Goal: Task Accomplishment & Management: Manage account settings

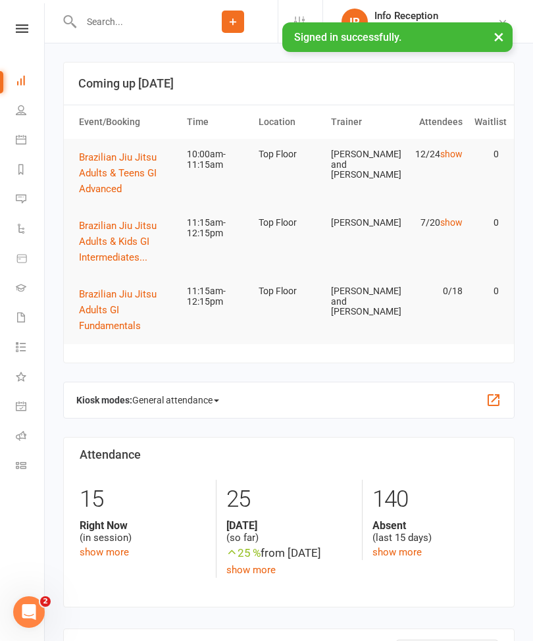
click at [137, 28] on input "text" at bounding box center [132, 21] width 111 height 18
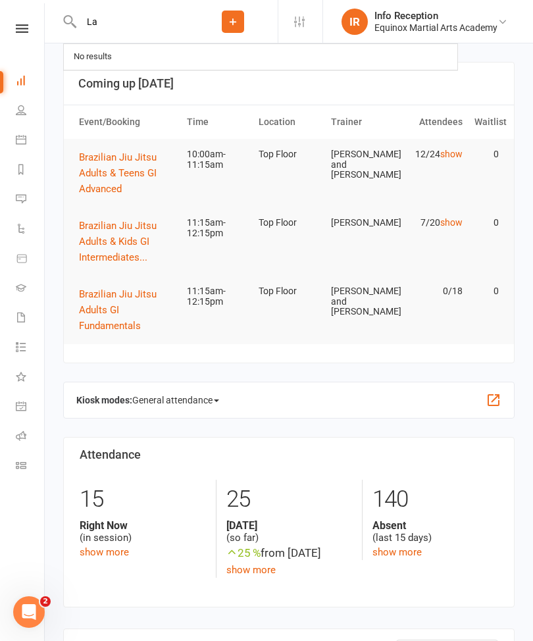
click at [155, 23] on input "La" at bounding box center [132, 21] width 111 height 18
type input "L"
click at [19, 31] on icon at bounding box center [22, 28] width 12 height 9
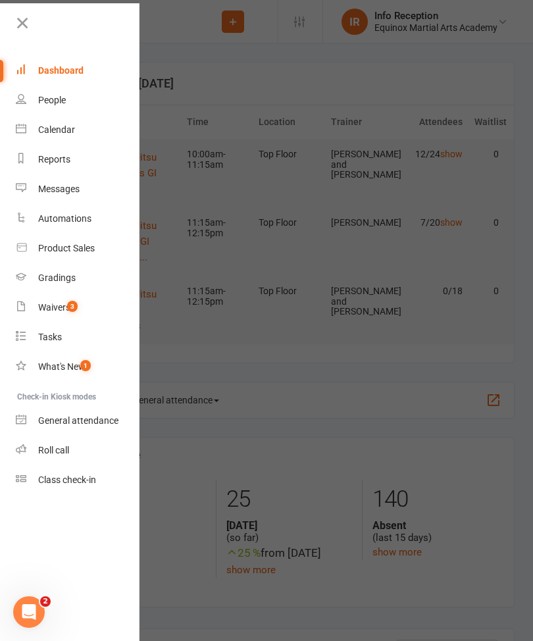
click at [89, 304] on link "Waivers 3" at bounding box center [78, 308] width 124 height 30
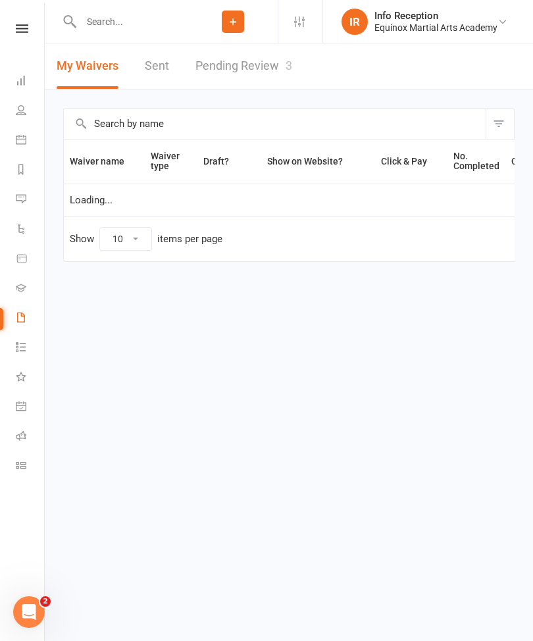
select select "50"
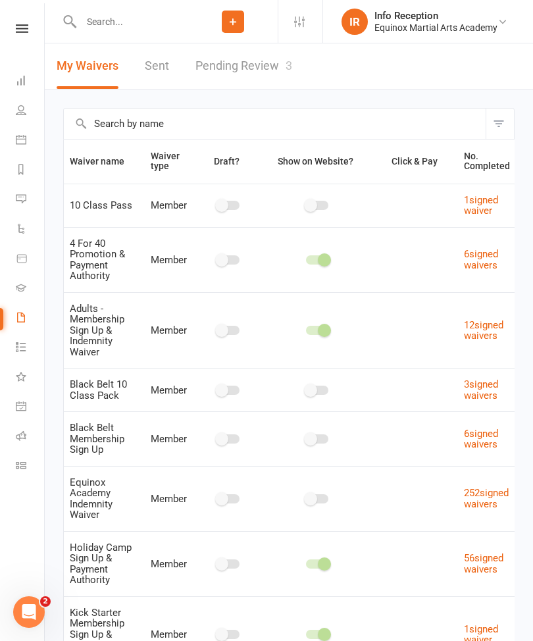
click at [247, 72] on link "Pending Review 3" at bounding box center [243, 65] width 97 height 45
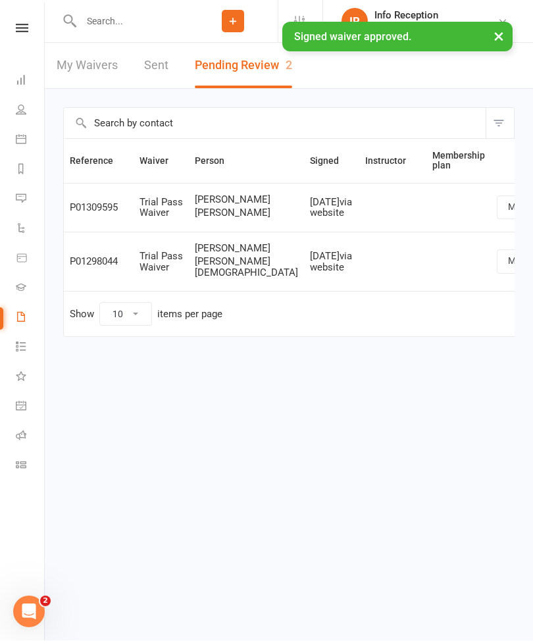
click at [153, 28] on input "text" at bounding box center [132, 21] width 111 height 18
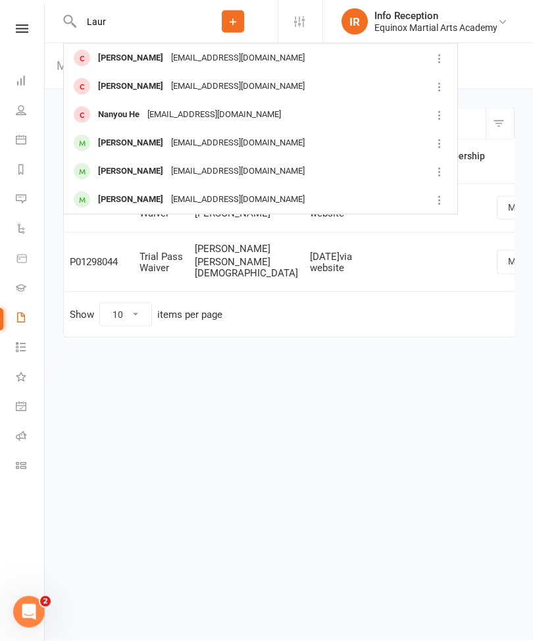
type input "Laur"
click at [239, 62] on div "[EMAIL_ADDRESS][DOMAIN_NAME]" at bounding box center [237, 58] width 141 height 19
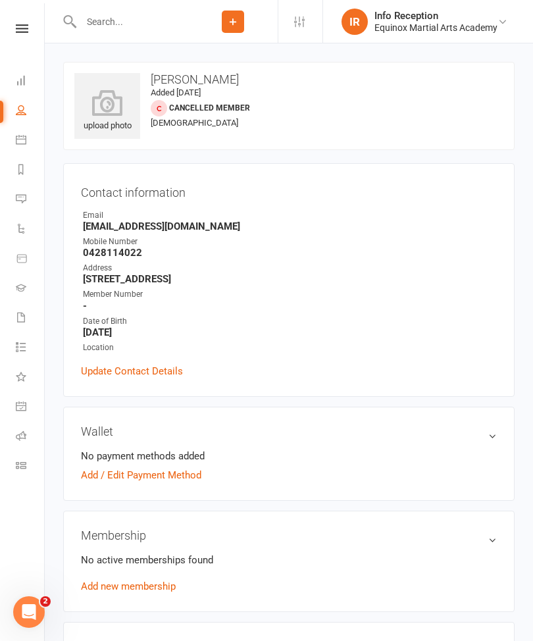
click at [180, 477] on link "Add / Edit Payment Method" at bounding box center [141, 475] width 120 height 16
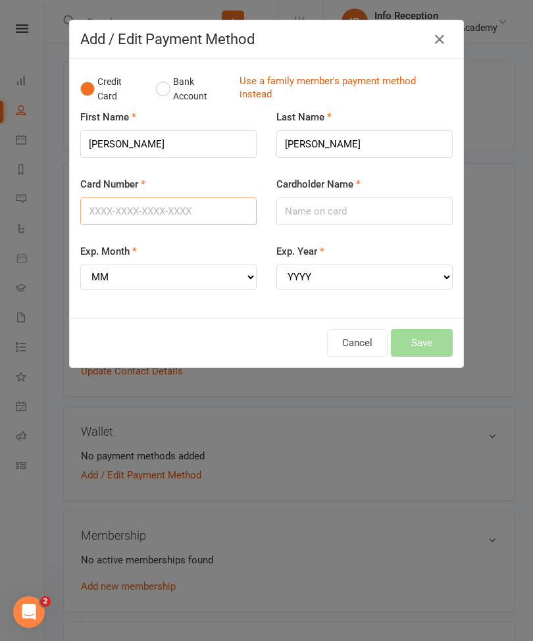
click at [168, 211] on input "Card Number" at bounding box center [168, 211] width 176 height 28
type input "443460000451"
click at [356, 199] on input "Cardholder Name" at bounding box center [364, 211] width 176 height 28
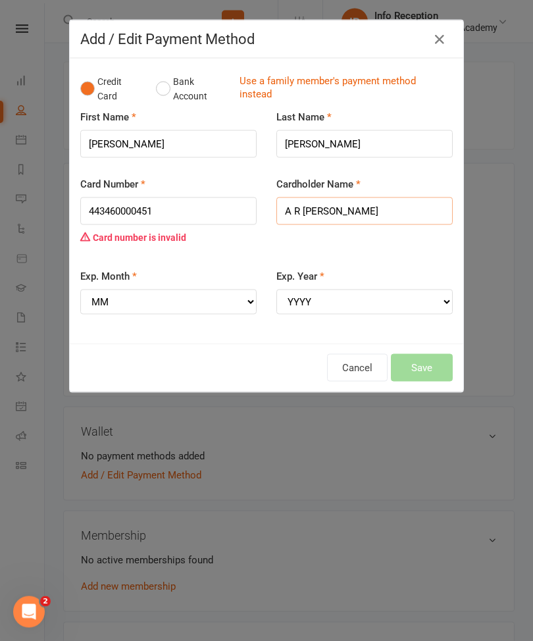
type input "A R [PERSON_NAME]"
click at [189, 284] on div "Exp. Month MM 01 02 03 04 05 06 07 08 09 10 11 12" at bounding box center [168, 291] width 176 height 46
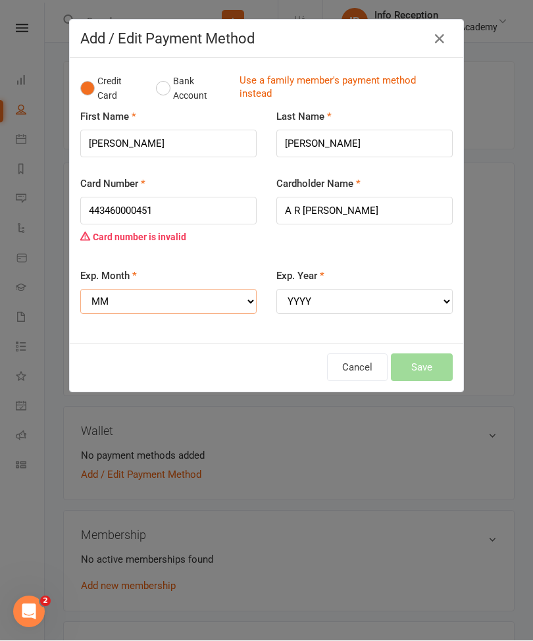
click at [247, 289] on select "MM 01 02 03 04 05 06 07 08 09 10 11 12" at bounding box center [168, 301] width 176 height 25
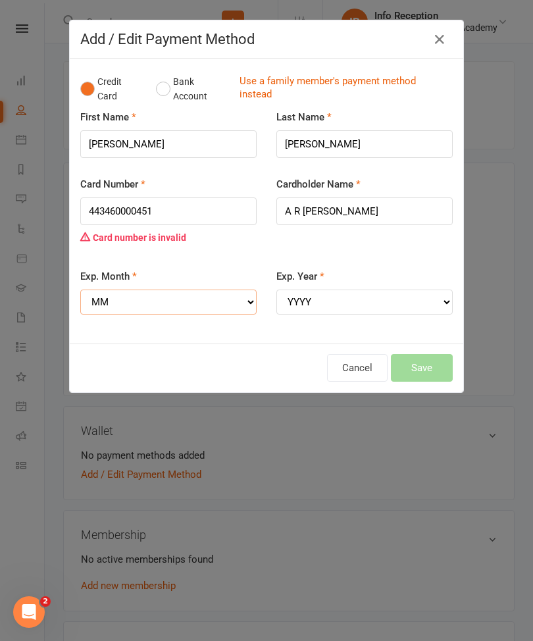
select select "02"
click at [439, 295] on select "YYYY 2025 2026 2027 2028 2029 2030 2031 2032 2033 2034" at bounding box center [364, 301] width 176 height 25
select select "2028"
click at [431, 354] on div "Cancel Save" at bounding box center [266, 368] width 372 height 28
click at [177, 207] on input "443460000451" at bounding box center [168, 211] width 176 height 28
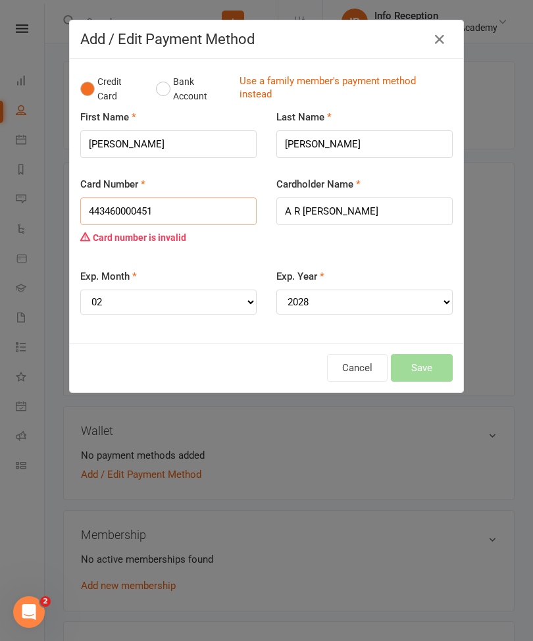
scroll to position [0, 0]
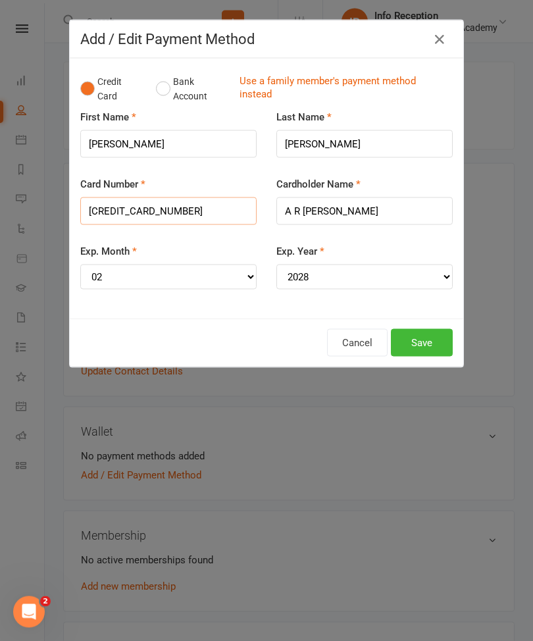
type input "[CREDIT_CARD_NUMBER]"
click at [429, 329] on button "Save" at bounding box center [422, 343] width 62 height 28
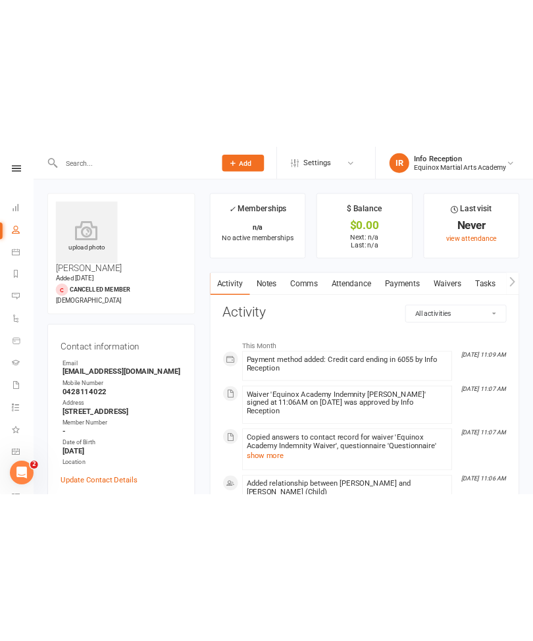
scroll to position [1, 0]
